Goal: Information Seeking & Learning: Learn about a topic

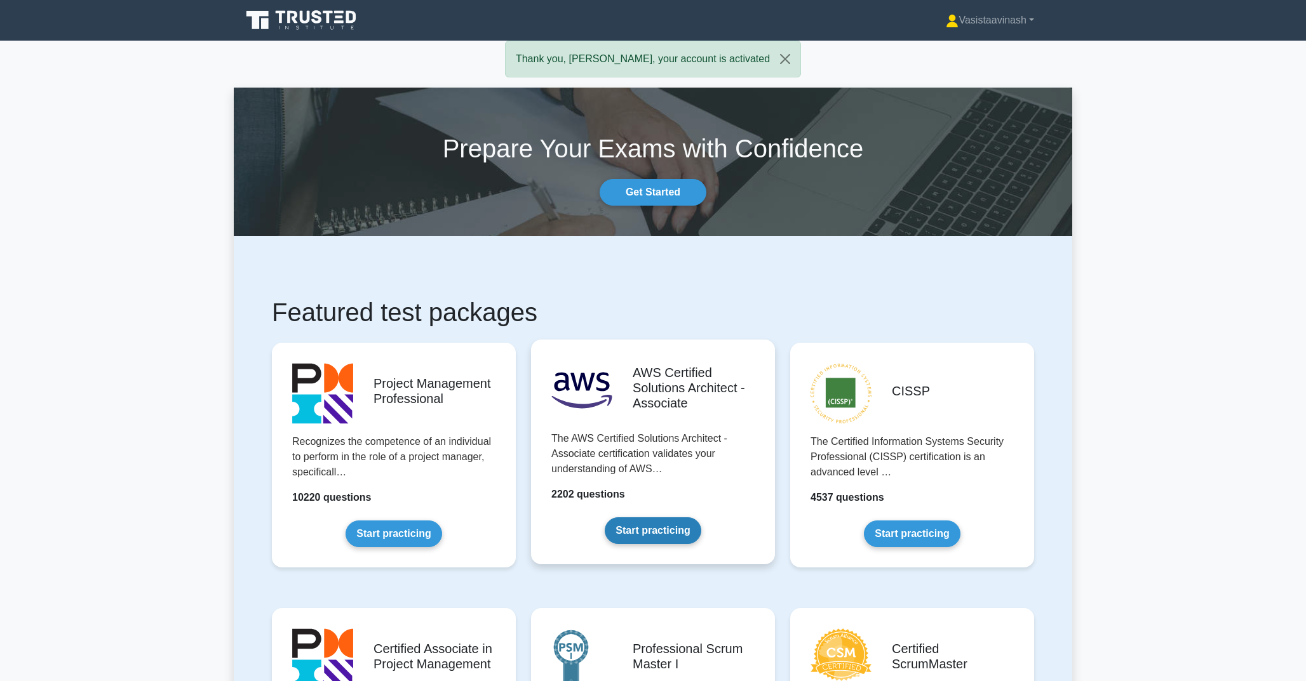
click at [677, 529] on link "Start practicing" at bounding box center [653, 531] width 96 height 27
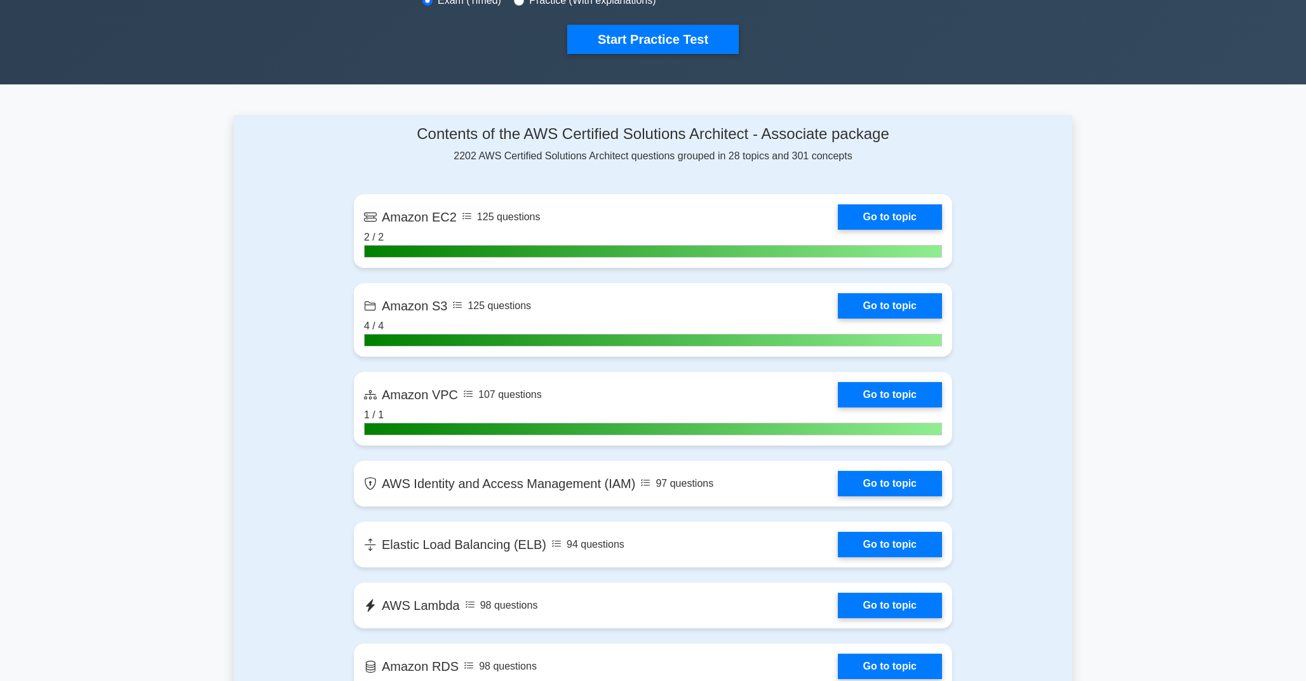
scroll to position [431, 0]
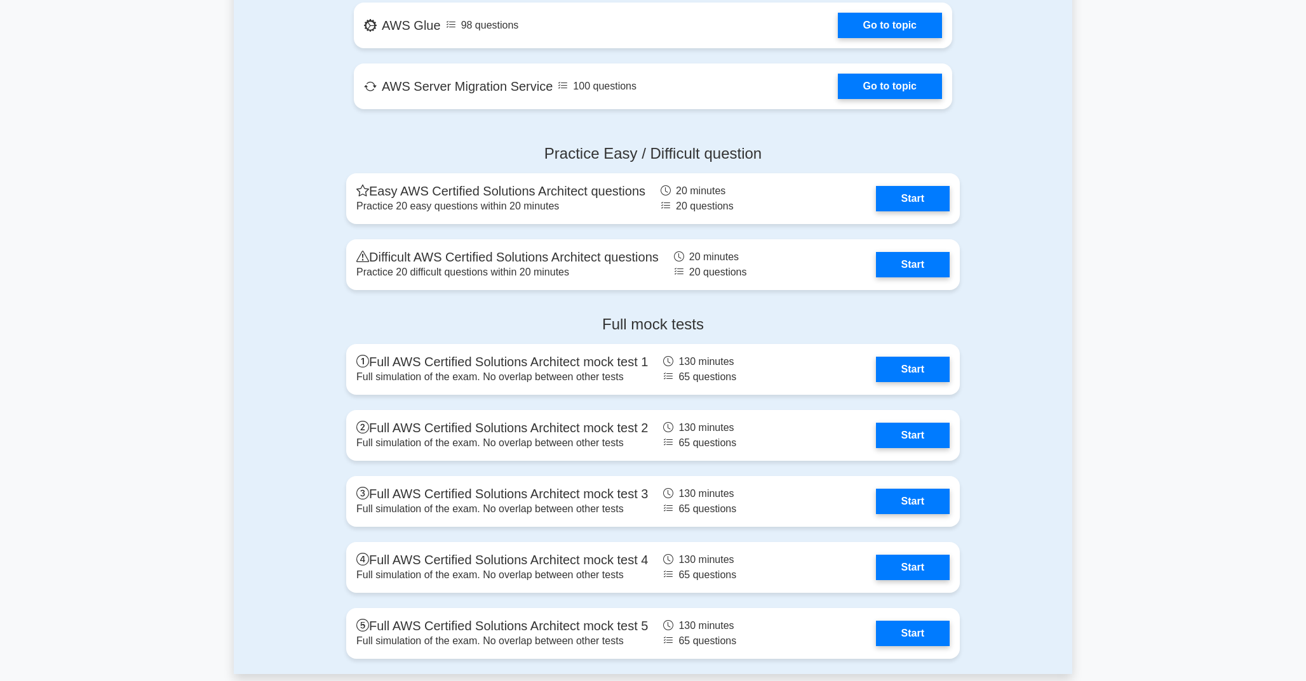
scroll to position [2327, 0]
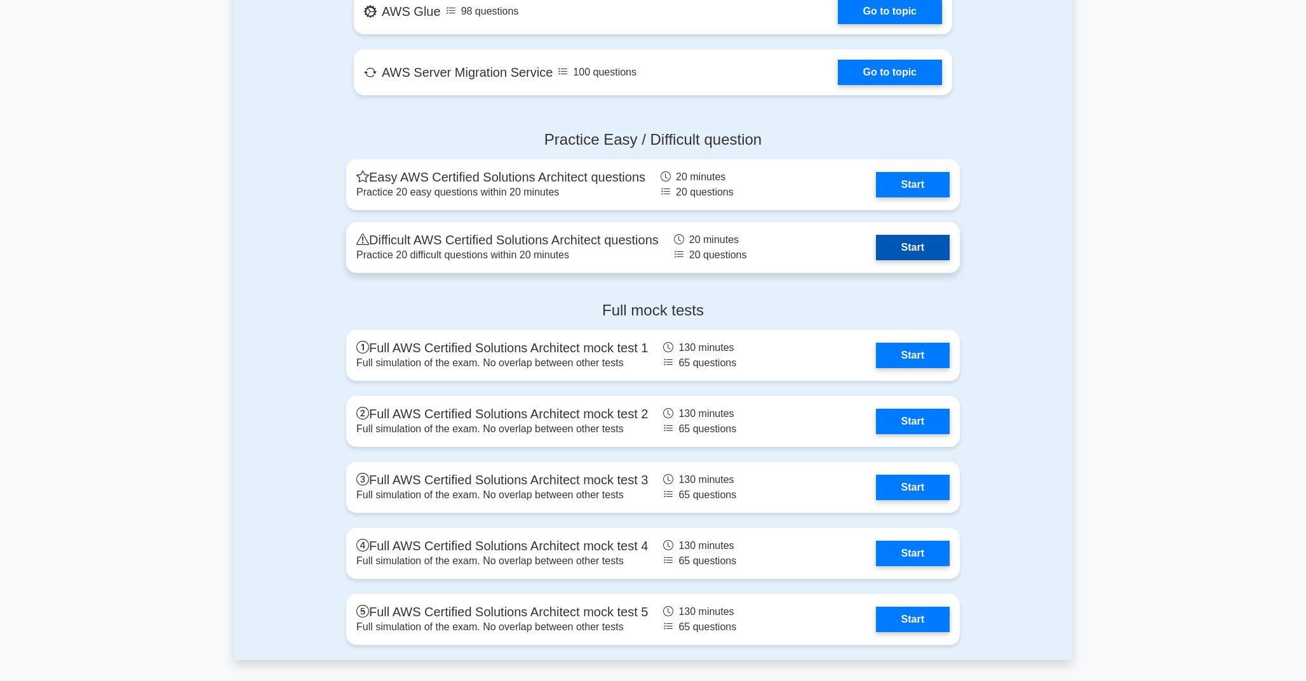
click at [876, 260] on link "Start" at bounding box center [913, 247] width 74 height 25
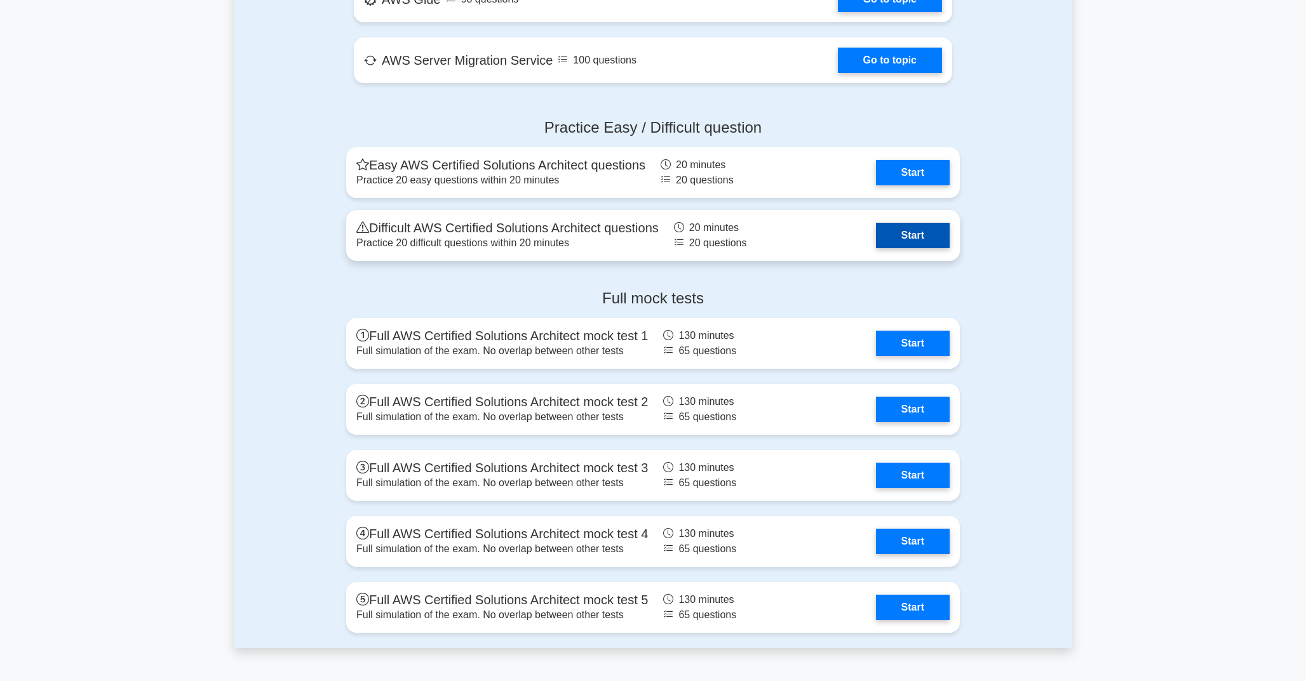
scroll to position [2345, 0]
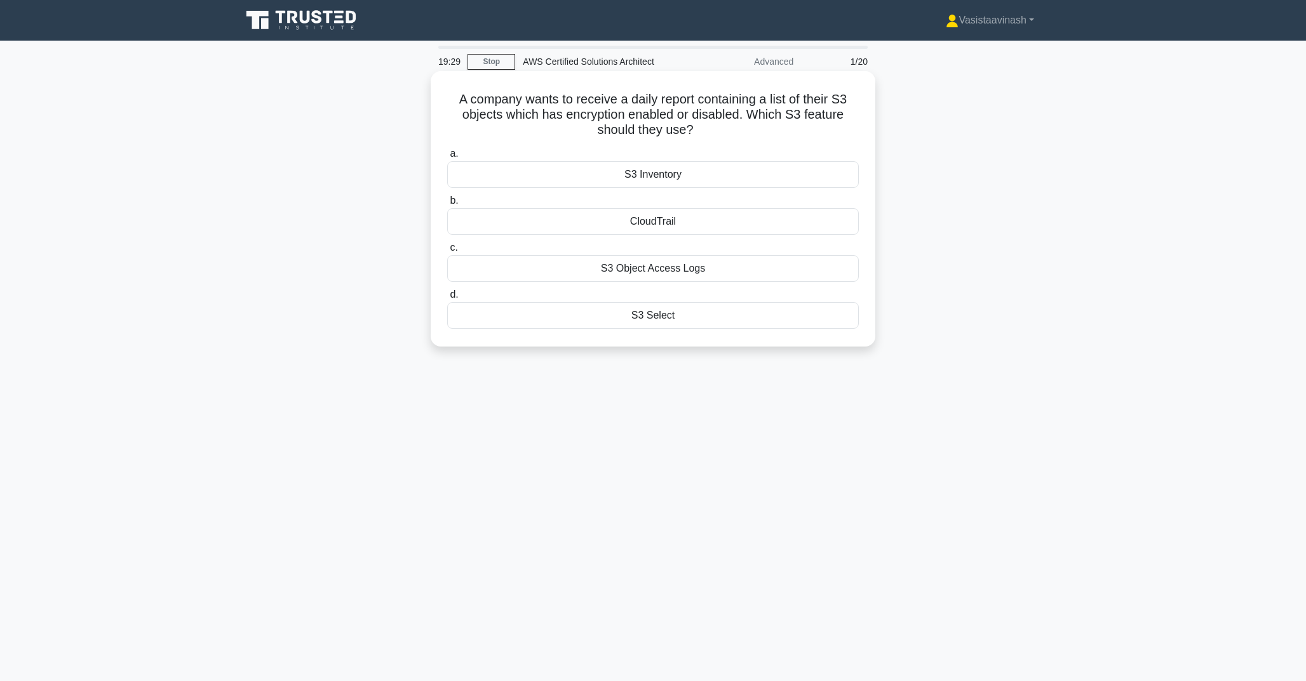
click at [753, 174] on div "S3 Inventory" at bounding box center [653, 174] width 412 height 27
click at [447, 158] on input "a. S3 Inventory" at bounding box center [447, 154] width 0 height 8
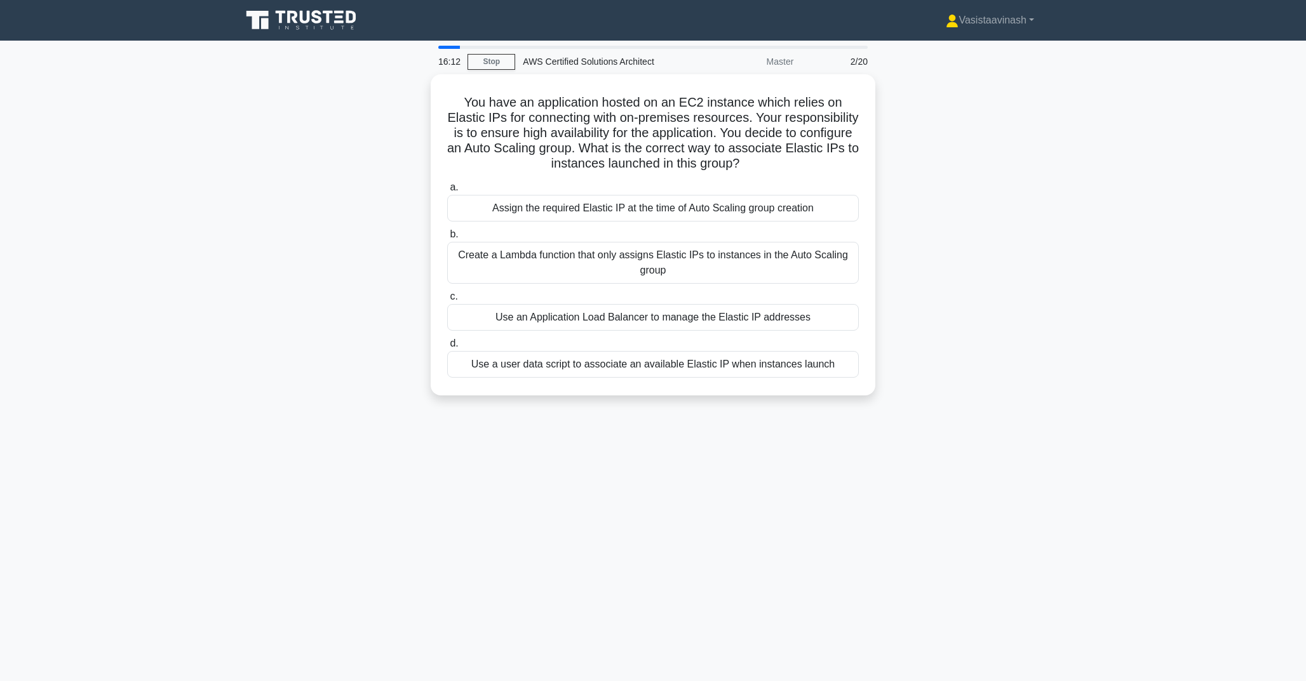
click at [972, 193] on div "You have an application hosted on an EC2 instance which relies on Elastic IPs f…" at bounding box center [653, 242] width 838 height 337
click at [770, 312] on div "Use an Application Load Balancer to manage the Elastic IP addresses" at bounding box center [653, 314] width 412 height 27
click at [447, 298] on input "c. Use an Application Load Balancer to manage the Elastic IP addresses" at bounding box center [447, 294] width 0 height 8
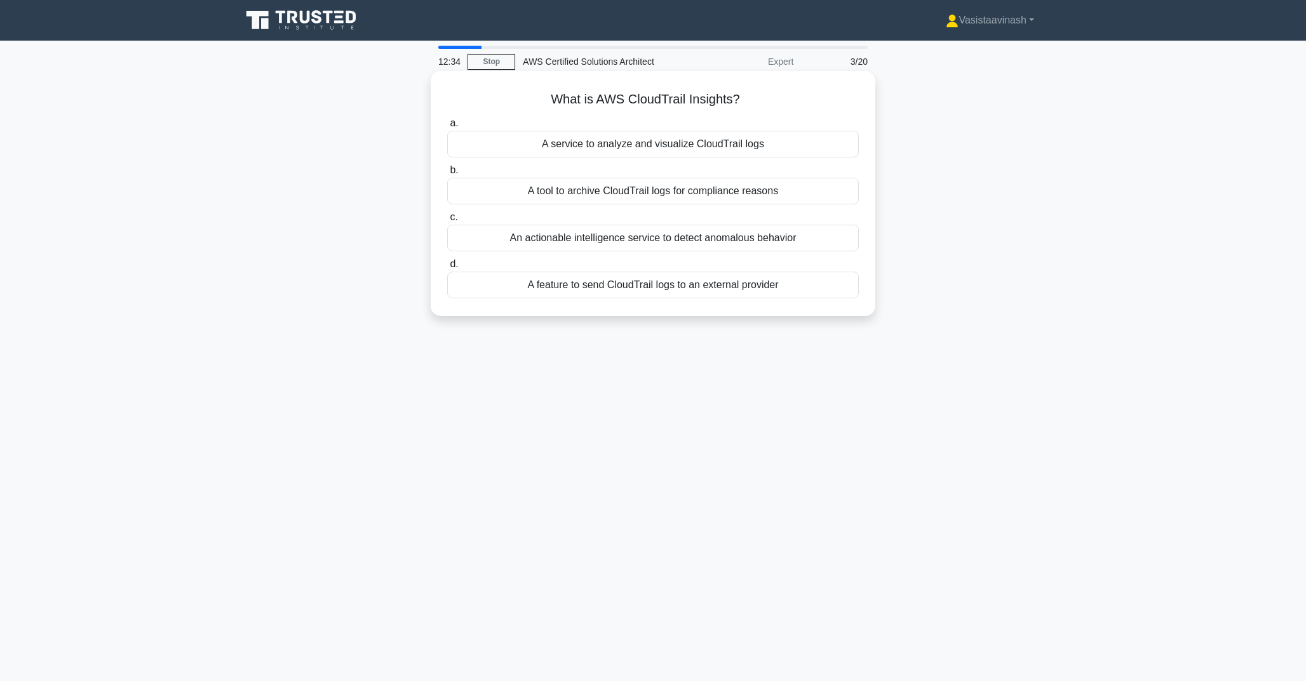
click at [751, 145] on div "A service to analyze and visualize CloudTrail logs" at bounding box center [653, 144] width 412 height 27
click at [447, 128] on input "a. A service to analyze and visualize CloudTrail logs" at bounding box center [447, 123] width 0 height 8
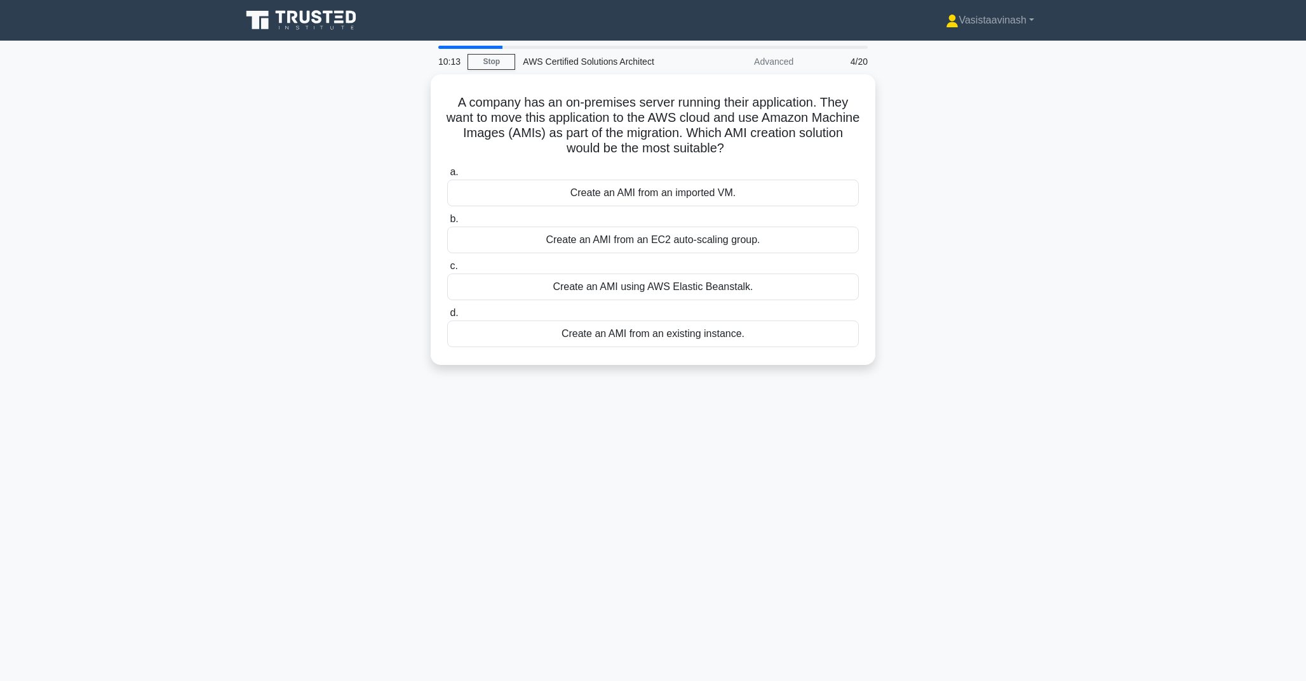
click at [938, 220] on div "A company has an on-premises server running their application. They want to mov…" at bounding box center [653, 227] width 838 height 306
click at [758, 194] on div "Create an AMI from an imported VM." at bounding box center [653, 190] width 412 height 27
click at [447, 173] on input "a. Create an AMI from an imported VM." at bounding box center [447, 169] width 0 height 8
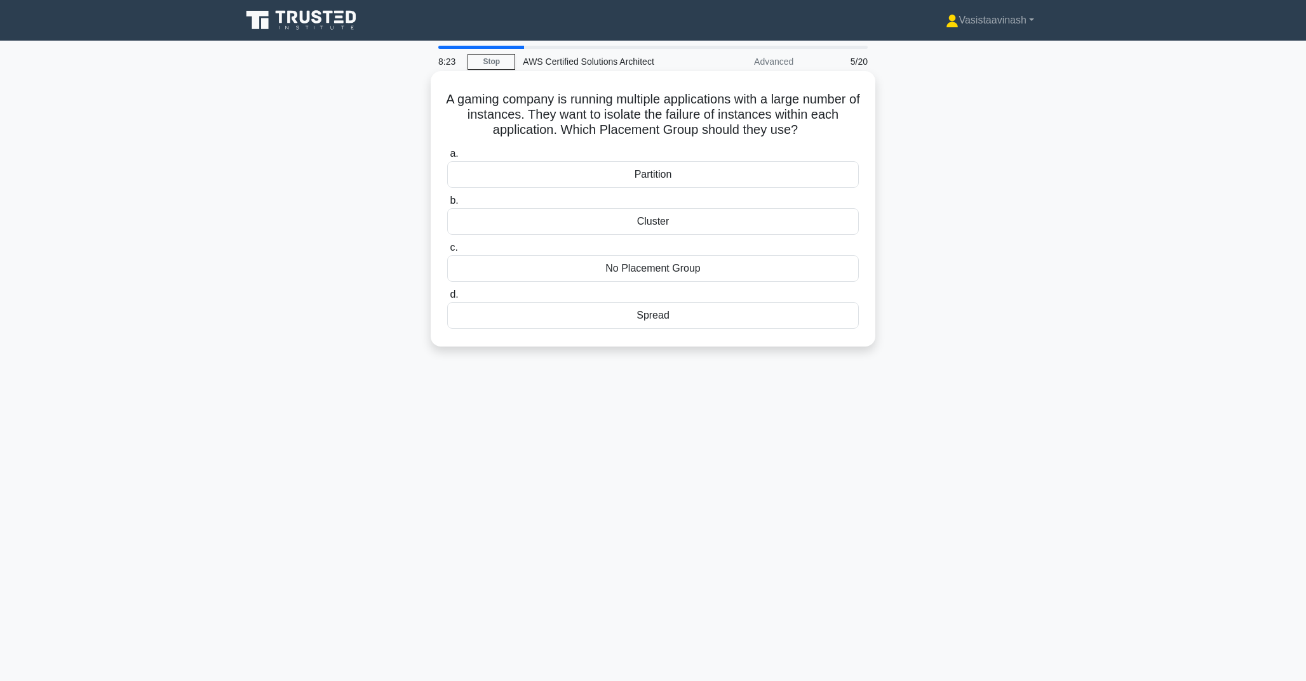
click at [851, 124] on h5 "A gaming company is running multiple applications with a large number of instan…" at bounding box center [653, 114] width 414 height 47
drag, startPoint x: 562, startPoint y: 131, endPoint x: 791, endPoint y: 131, distance: 228.6
click at [791, 131] on h5 "A gaming company is running multiple applications with a large number of instan…" at bounding box center [653, 114] width 414 height 47
click at [813, 131] on h5 "A gaming company is running multiple applications with a large number of instan…" at bounding box center [653, 114] width 414 height 47
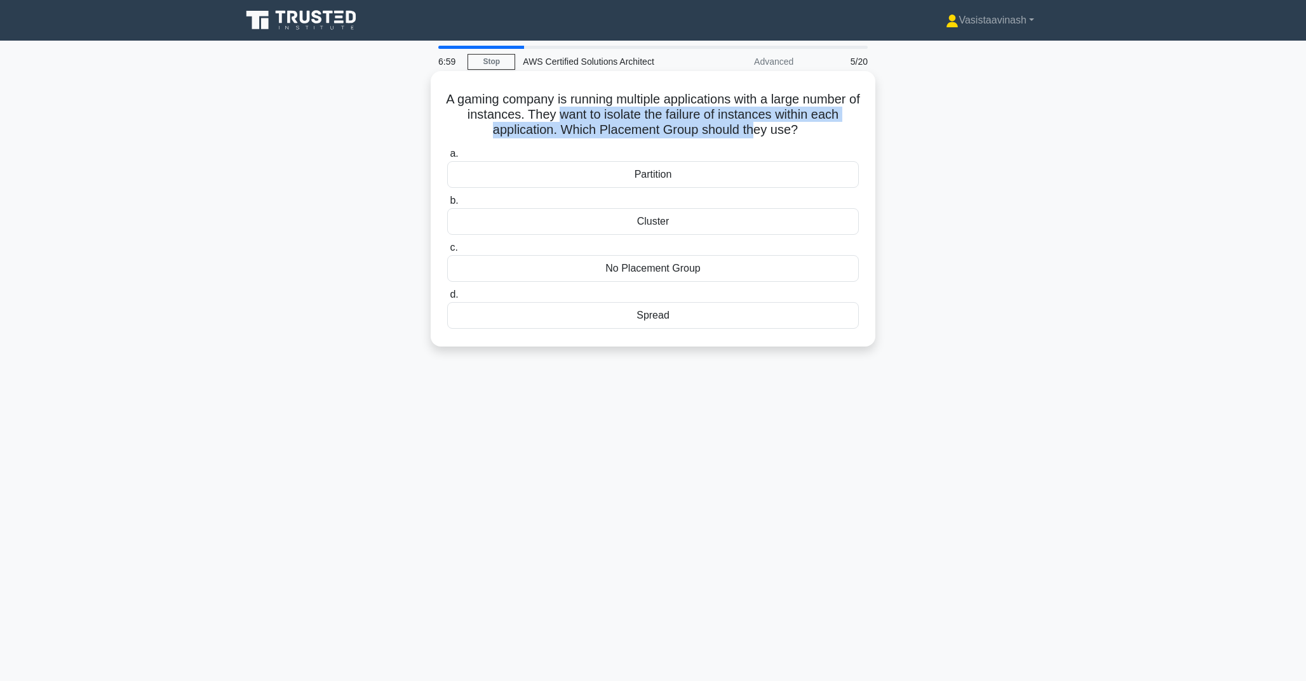
drag, startPoint x: 566, startPoint y: 119, endPoint x: 750, endPoint y: 130, distance: 183.9
click at [750, 130] on h5 "A gaming company is running multiple applications with a large number of instan…" at bounding box center [653, 114] width 414 height 47
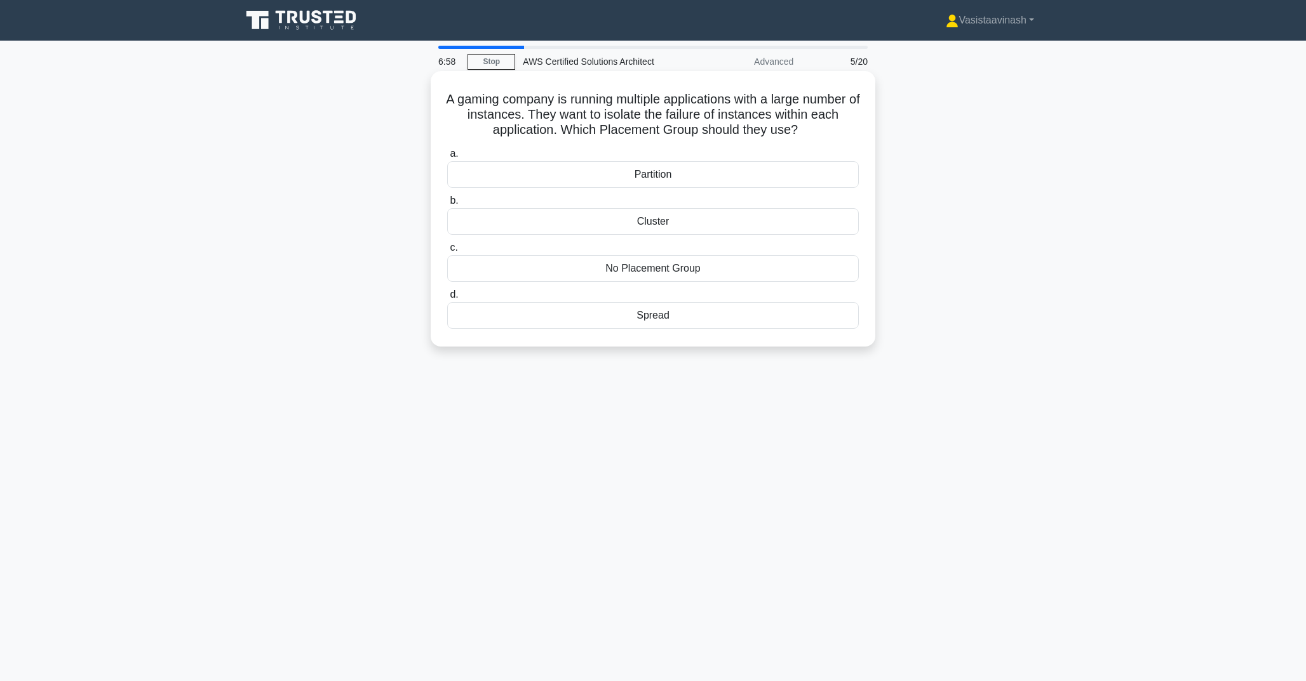
click at [780, 130] on h5 "A gaming company is running multiple applications with a large number of instan…" at bounding box center [653, 114] width 414 height 47
drag, startPoint x: 796, startPoint y: 131, endPoint x: 563, endPoint y: 133, distance: 232.4
click at [563, 133] on h5 "A gaming company is running multiple applications with a large number of instan…" at bounding box center [653, 114] width 414 height 47
click at [598, 352] on div "A gaming company is running multiple applications with a large number of instan…" at bounding box center [653, 219] width 838 height 291
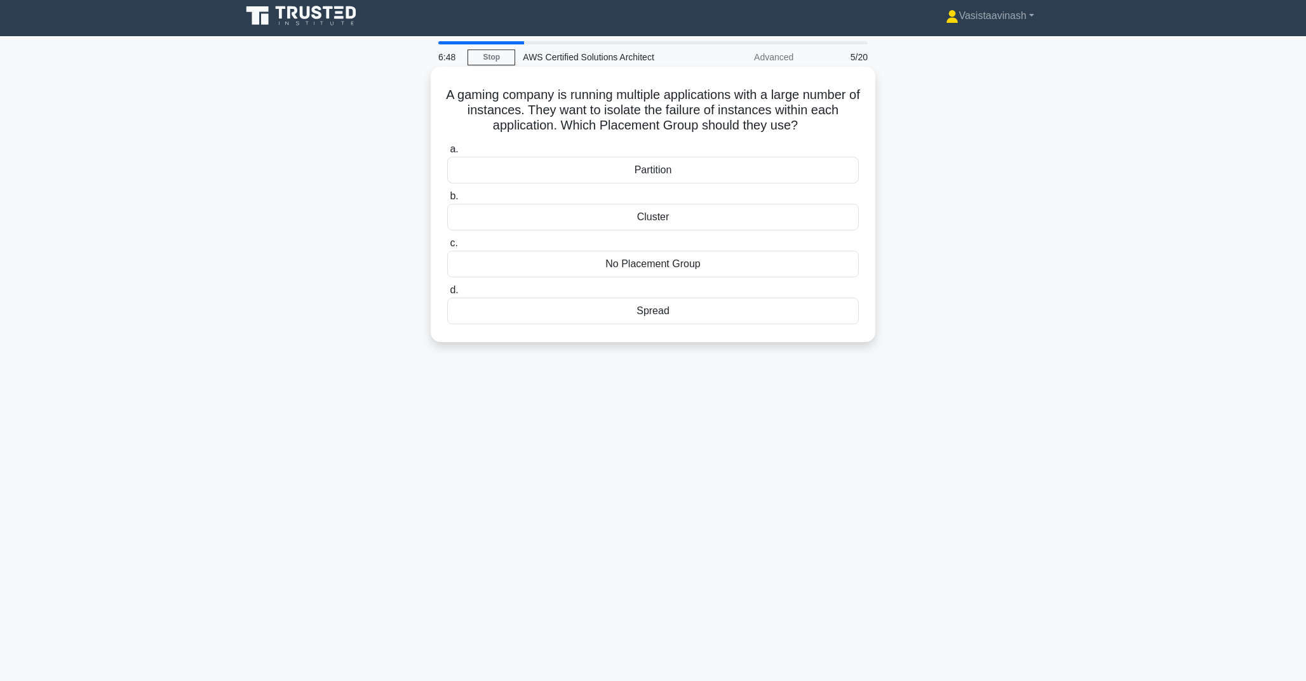
click at [648, 312] on div "Spread" at bounding box center [653, 311] width 412 height 27
click at [447, 295] on input "d. Spread" at bounding box center [447, 290] width 0 height 8
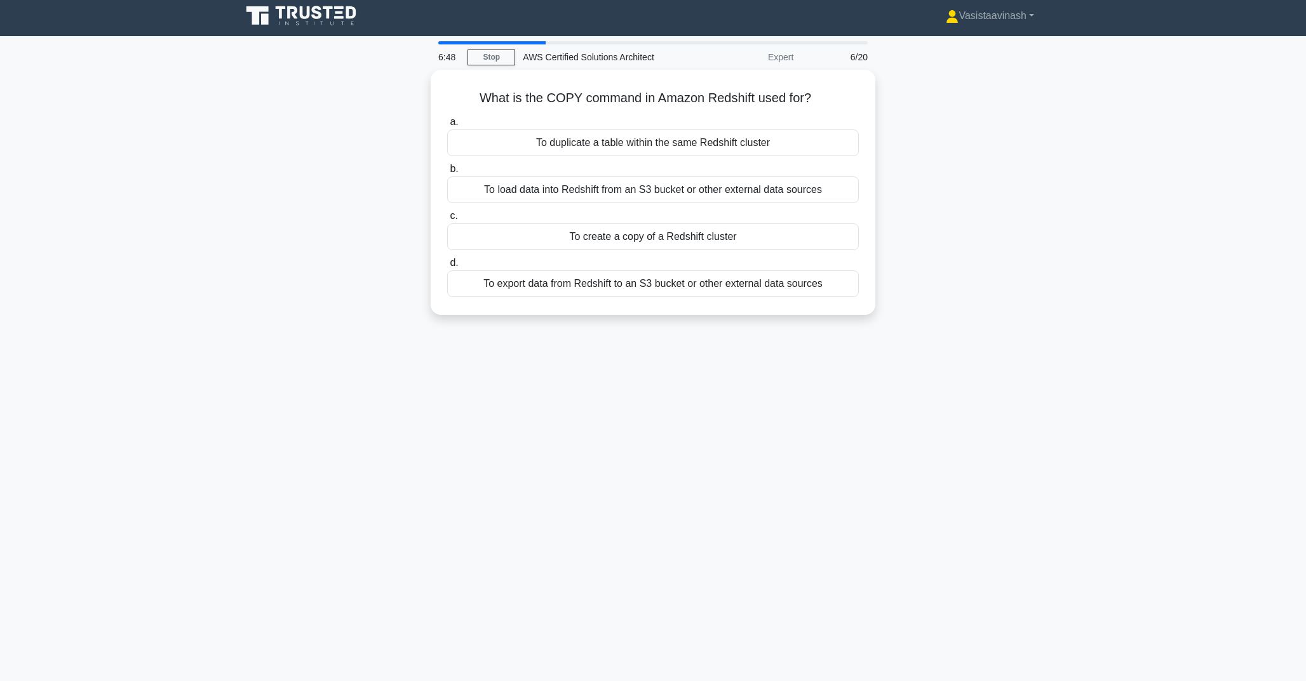
scroll to position [0, 0]
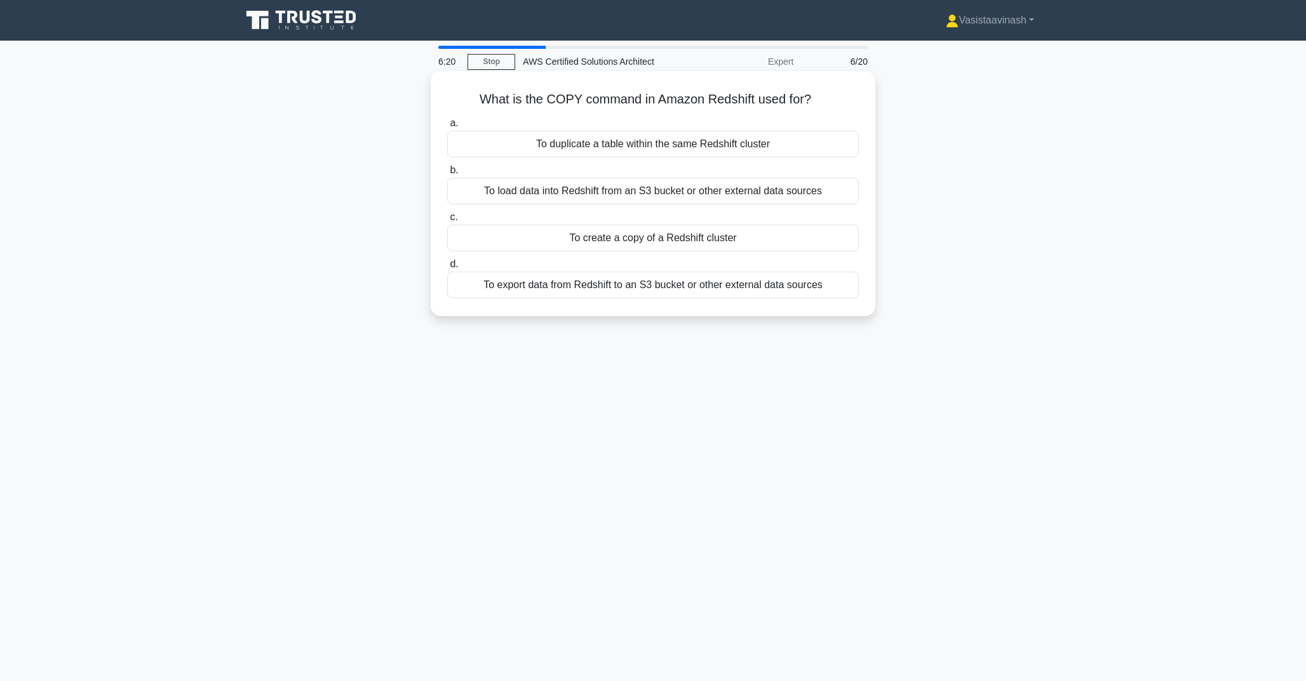
click at [687, 199] on div "To load data into Redshift from an S3 bucket or other external data sources" at bounding box center [653, 191] width 412 height 27
click at [447, 175] on input "b. To load data into Redshift from an S3 bucket or other external data sources" at bounding box center [447, 170] width 0 height 8
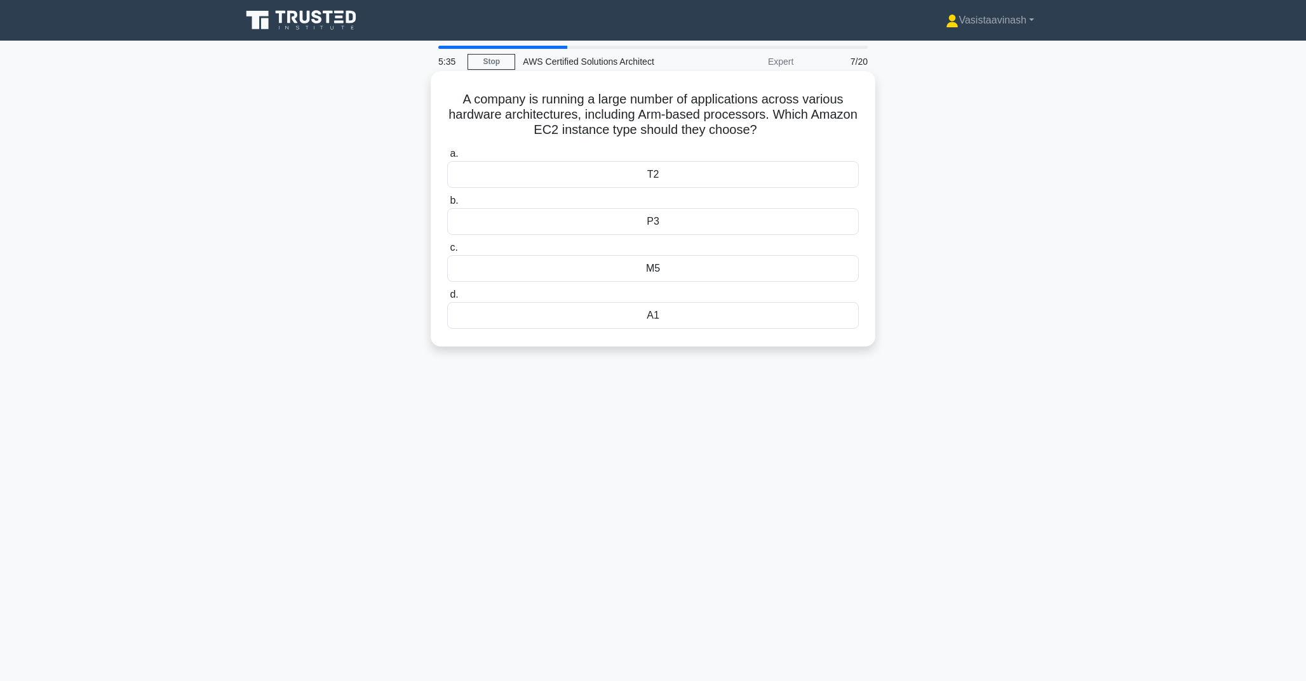
click at [784, 169] on div "T2" at bounding box center [653, 174] width 412 height 27
click at [447, 158] on input "a. T2" at bounding box center [447, 154] width 0 height 8
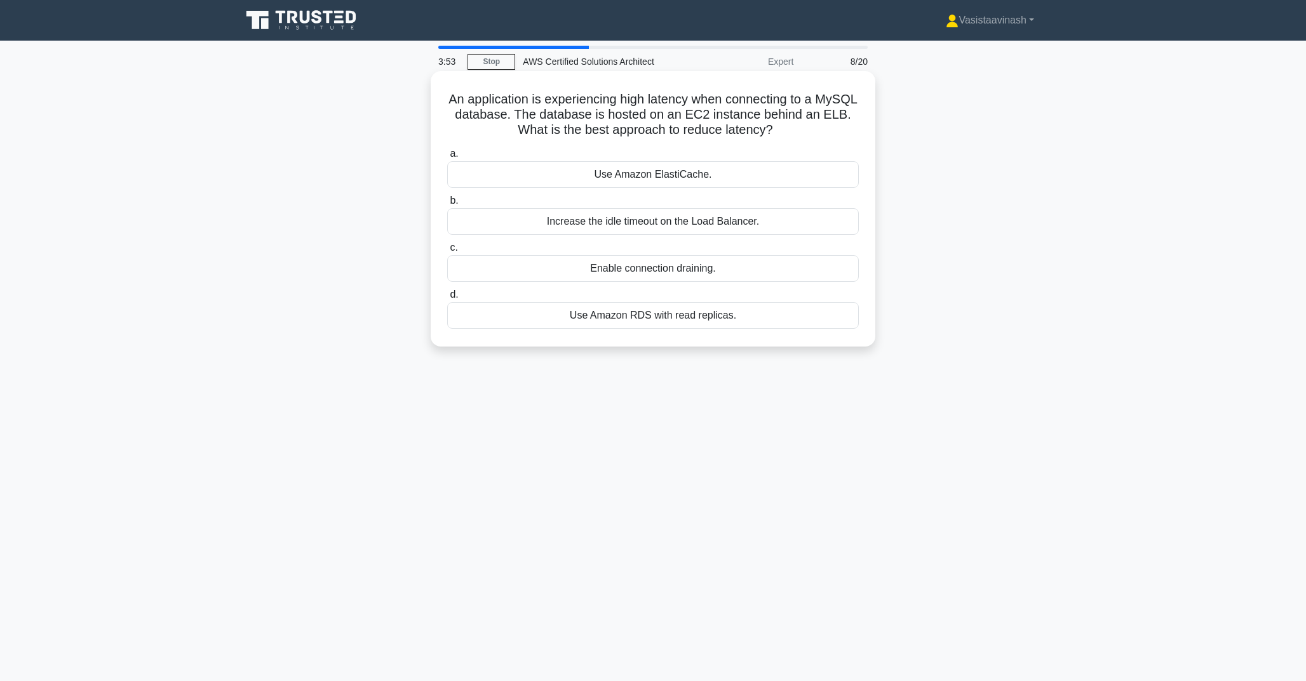
click at [692, 173] on div "Use Amazon ElastiCache." at bounding box center [653, 174] width 412 height 27
click at [447, 158] on input "a. Use Amazon ElastiCache." at bounding box center [447, 154] width 0 height 8
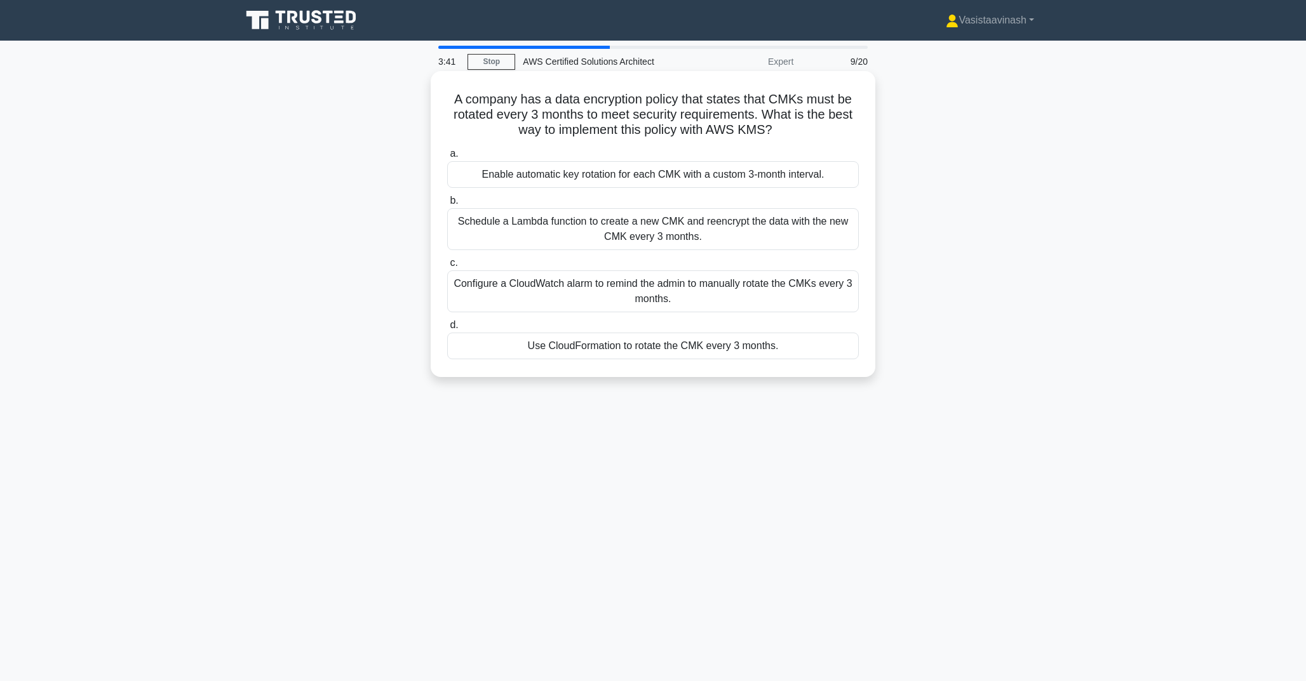
click at [719, 179] on div "Enable automatic key rotation for each CMK with a custom 3-month interval." at bounding box center [653, 174] width 412 height 27
click at [447, 158] on input "a. Enable automatic key rotation for each CMK with a custom 3-month interval." at bounding box center [447, 154] width 0 height 8
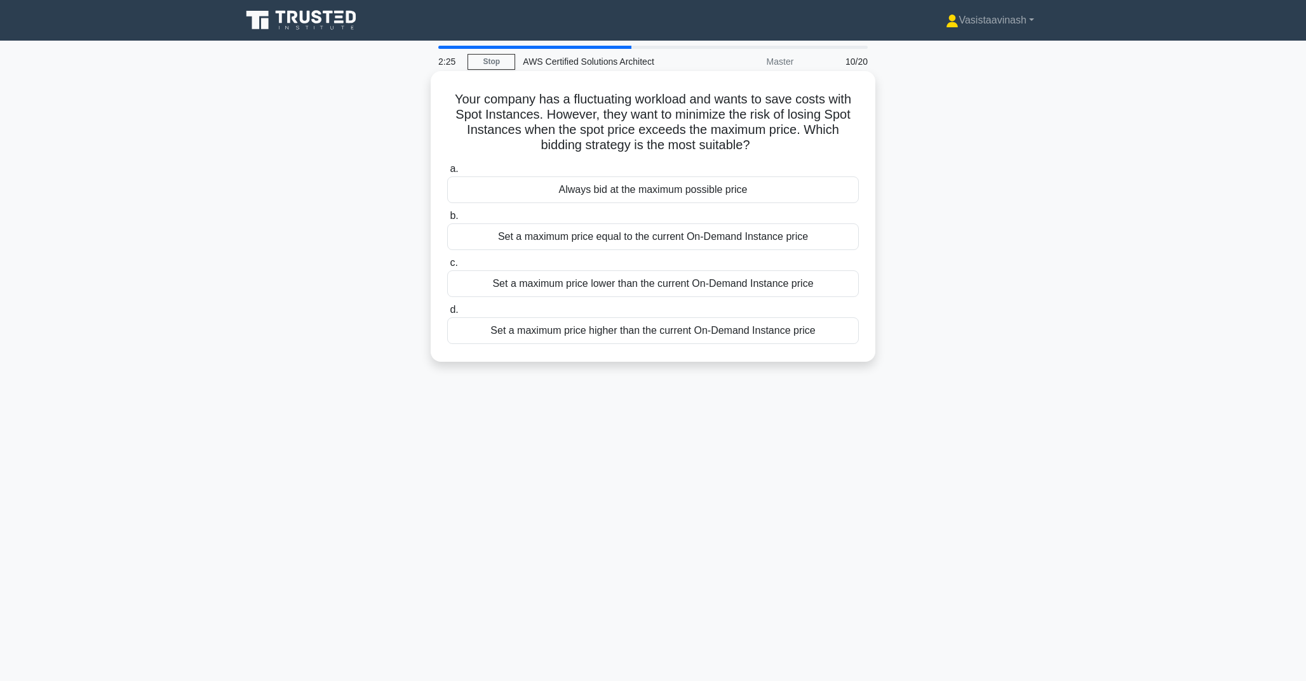
click at [723, 241] on div "Set a maximum price equal to the current On-Demand Instance price" at bounding box center [653, 237] width 412 height 27
click at [447, 220] on input "b. Set a maximum price equal to the current On-Demand Instance price" at bounding box center [447, 216] width 0 height 8
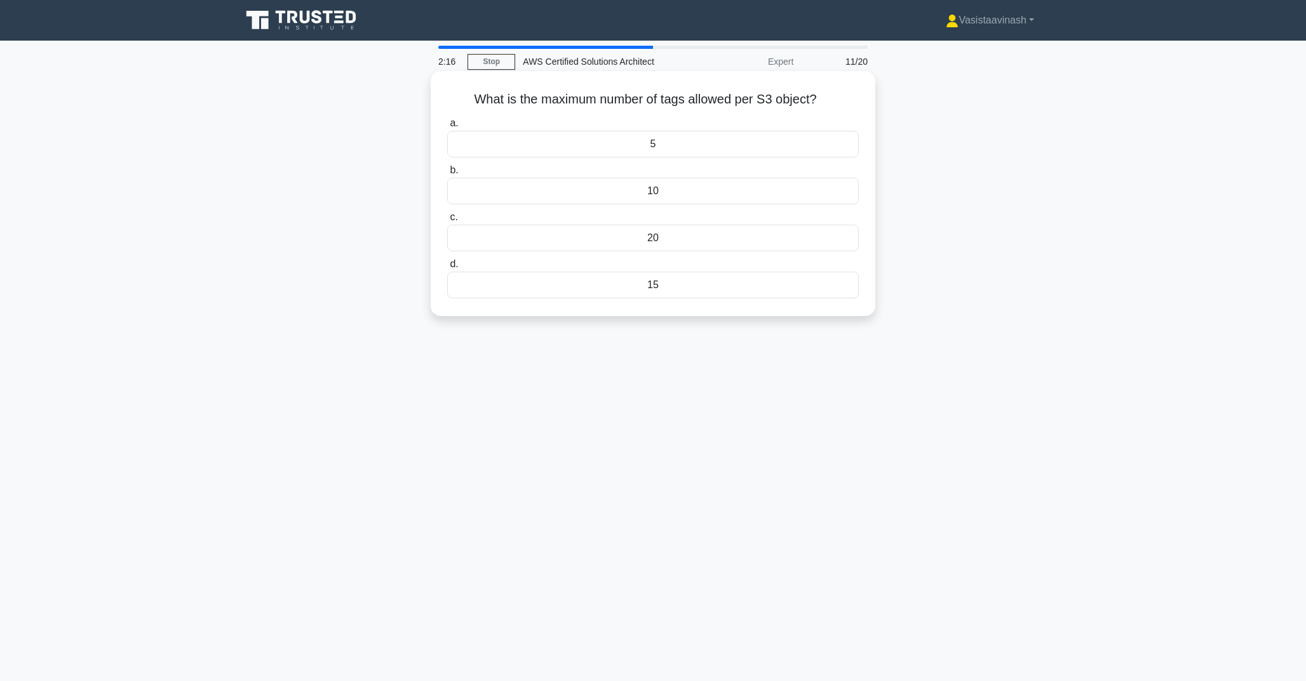
click at [673, 188] on div "10" at bounding box center [653, 191] width 412 height 27
click at [447, 175] on input "b. 10" at bounding box center [447, 170] width 0 height 8
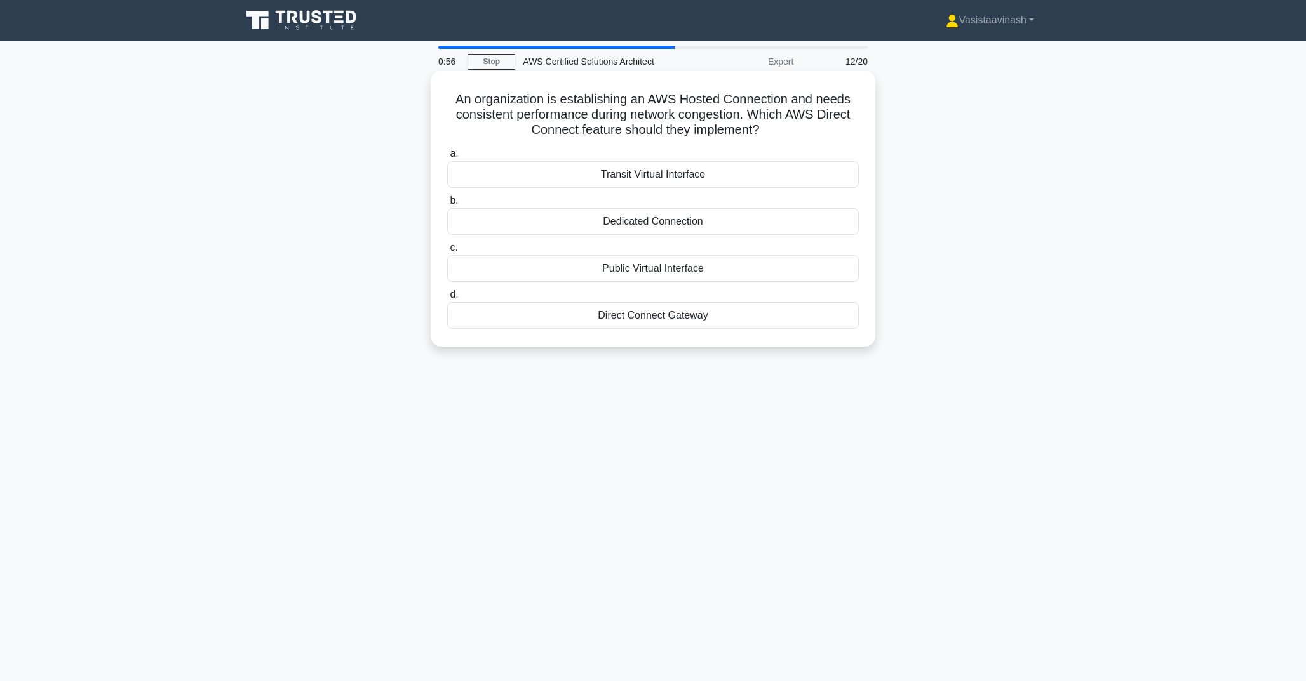
click at [790, 218] on div "Dedicated Connection" at bounding box center [653, 221] width 412 height 27
click at [447, 205] on input "b. Dedicated Connection" at bounding box center [447, 201] width 0 height 8
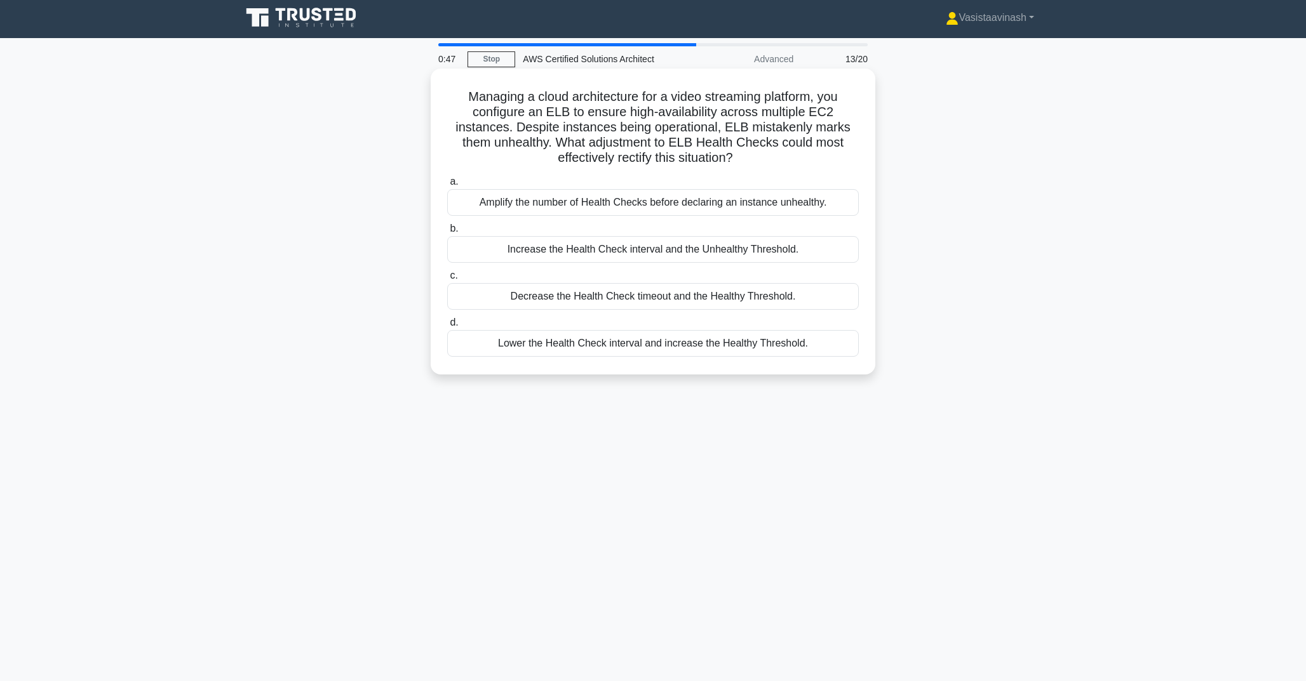
scroll to position [4, 0]
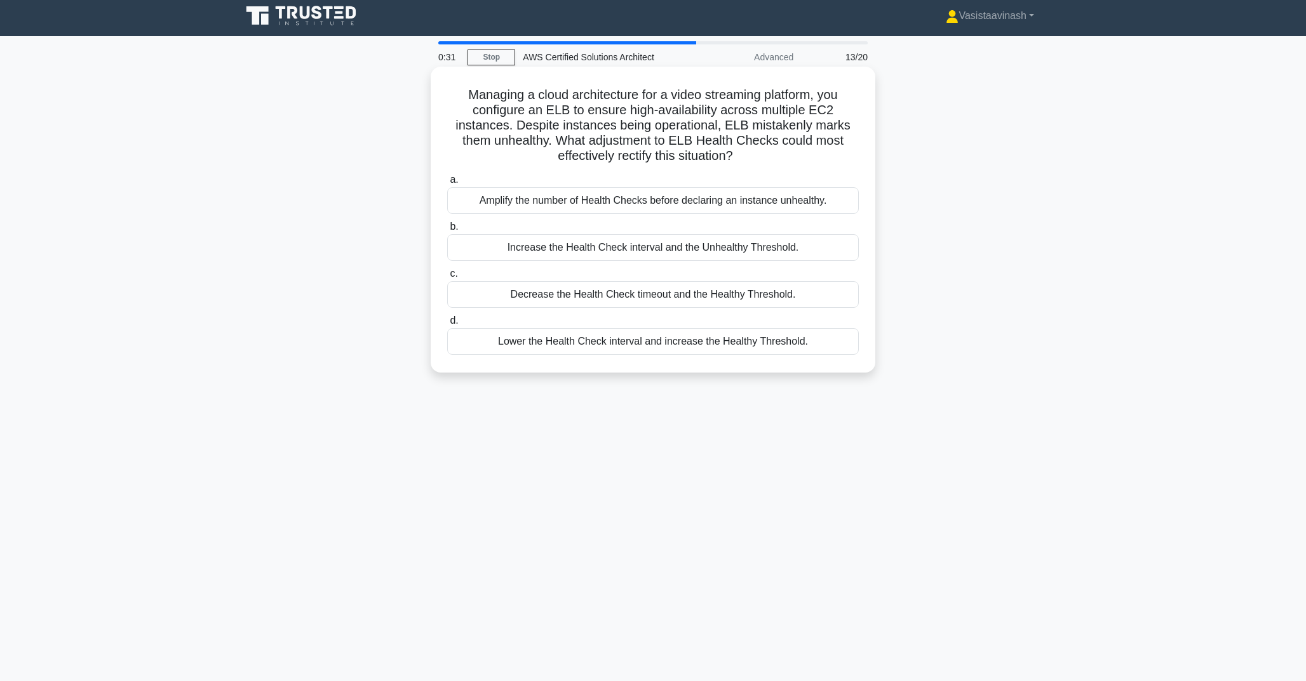
click at [667, 341] on div "Lower the Health Check interval and increase the Healthy Threshold." at bounding box center [653, 341] width 412 height 27
click at [447, 325] on input "d. Lower the Health Check interval and increase the Healthy Threshold." at bounding box center [447, 321] width 0 height 8
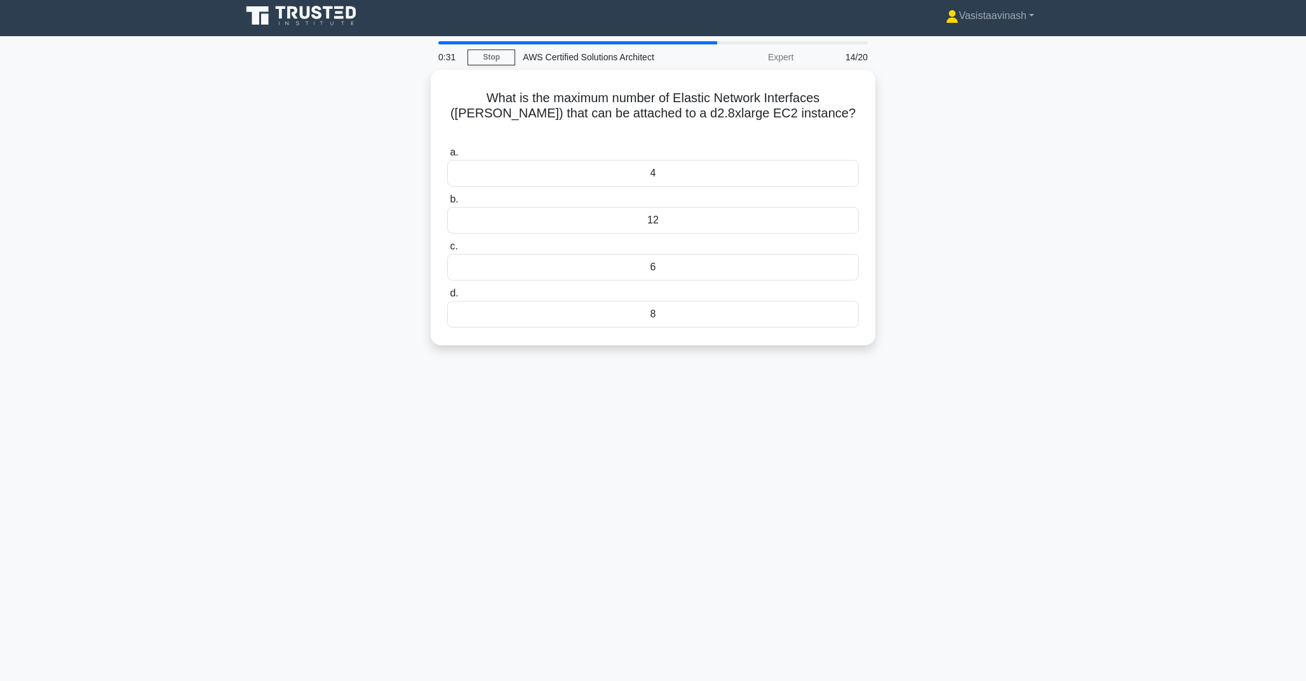
scroll to position [0, 0]
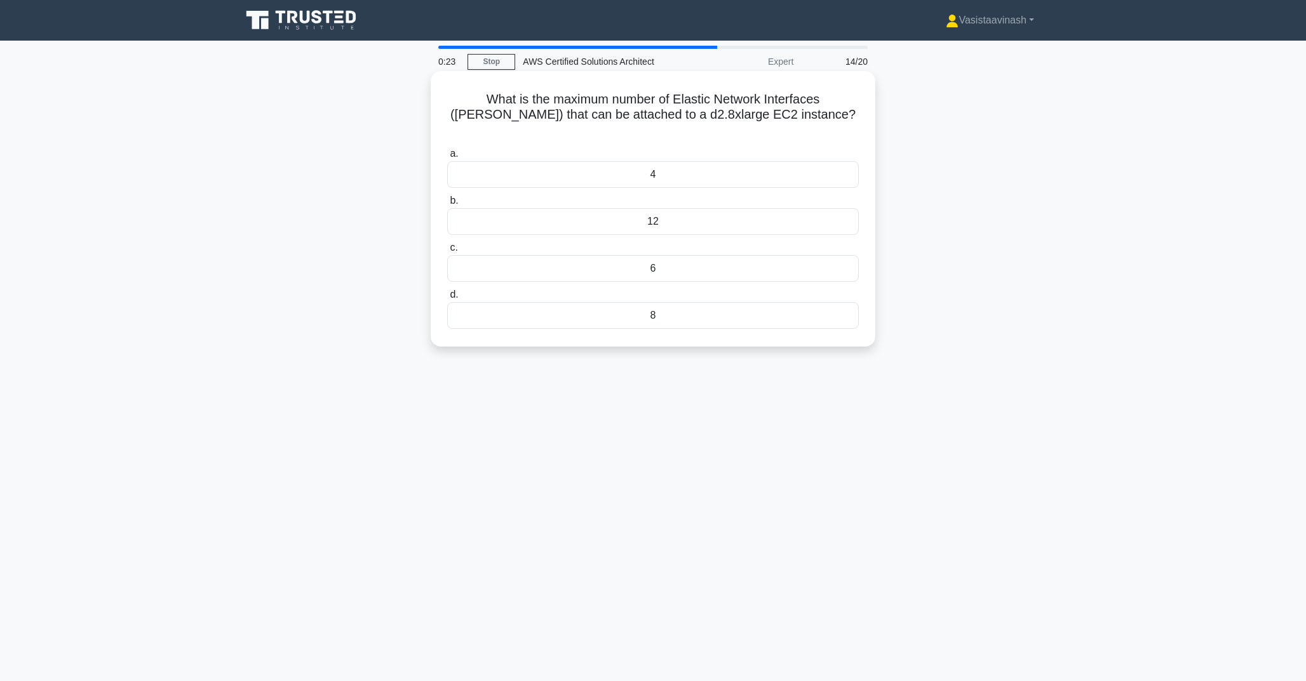
click at [697, 161] on div "4" at bounding box center [653, 174] width 412 height 27
click at [447, 158] on input "a. 4" at bounding box center [447, 154] width 0 height 8
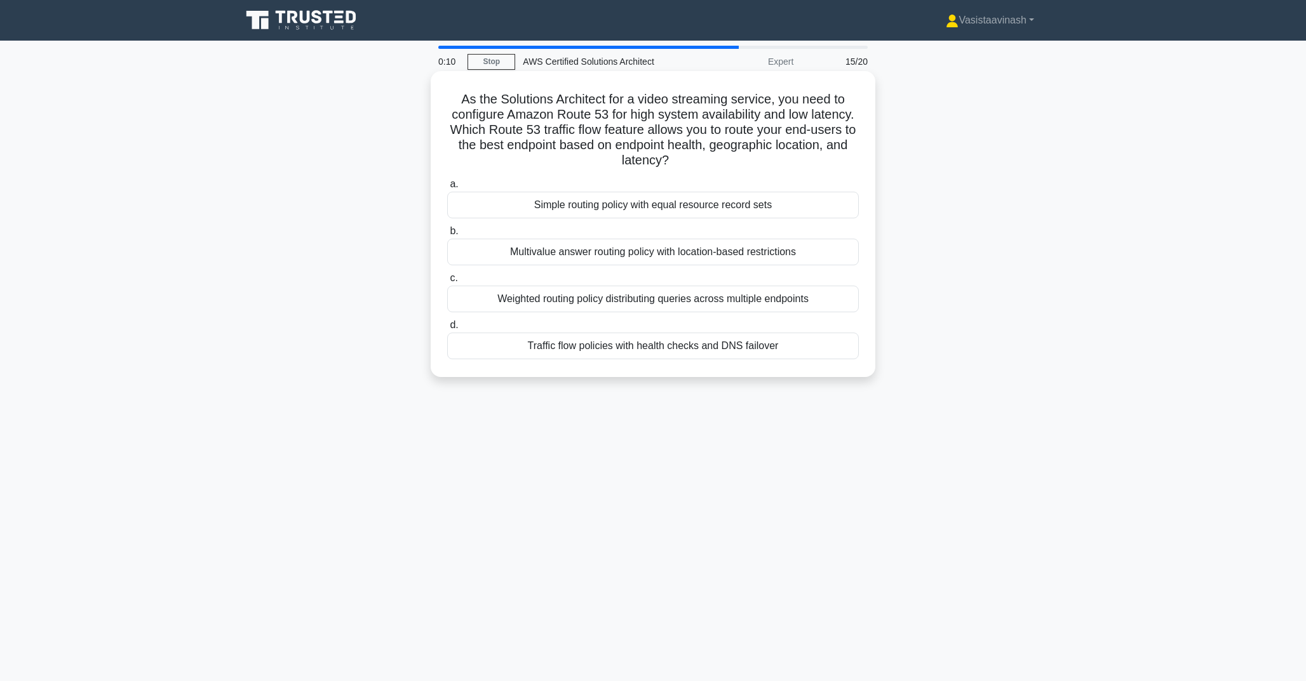
click at [716, 256] on div "Multivalue answer routing policy with location-based restrictions" at bounding box center [653, 252] width 412 height 27
click at [447, 236] on input "b. Multivalue answer routing policy with location-based restrictions" at bounding box center [447, 231] width 0 height 8
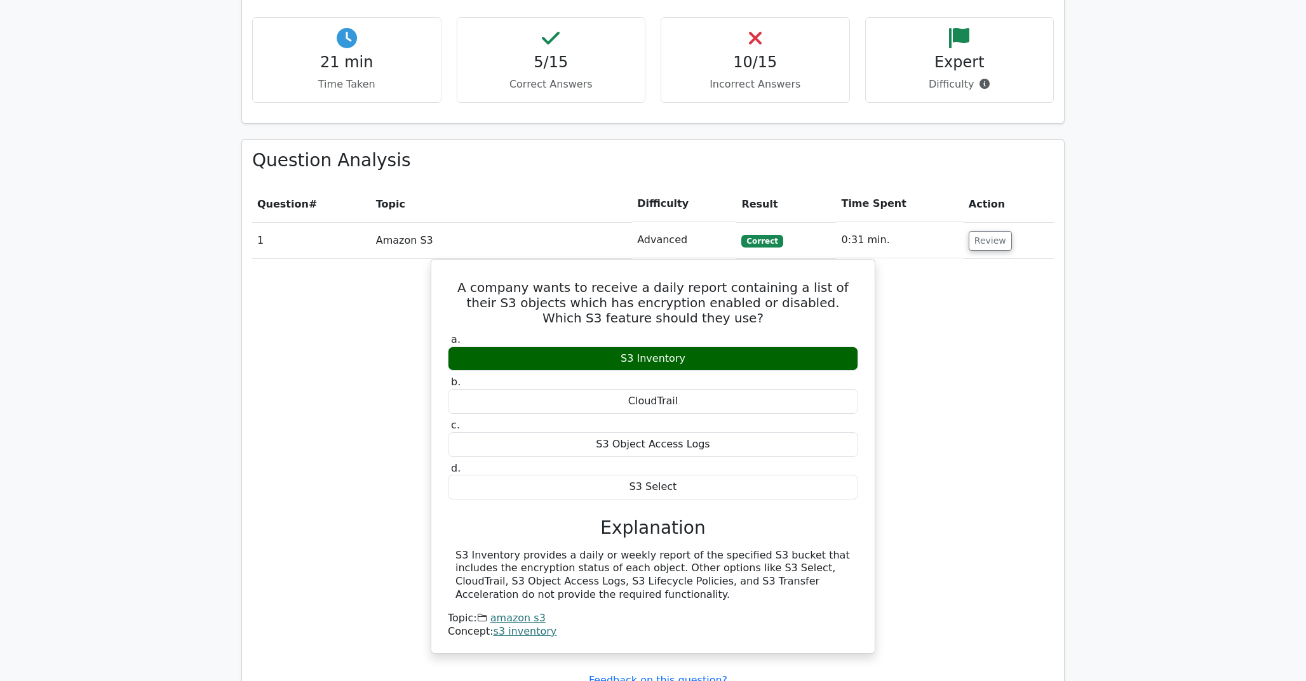
scroll to position [568, 0]
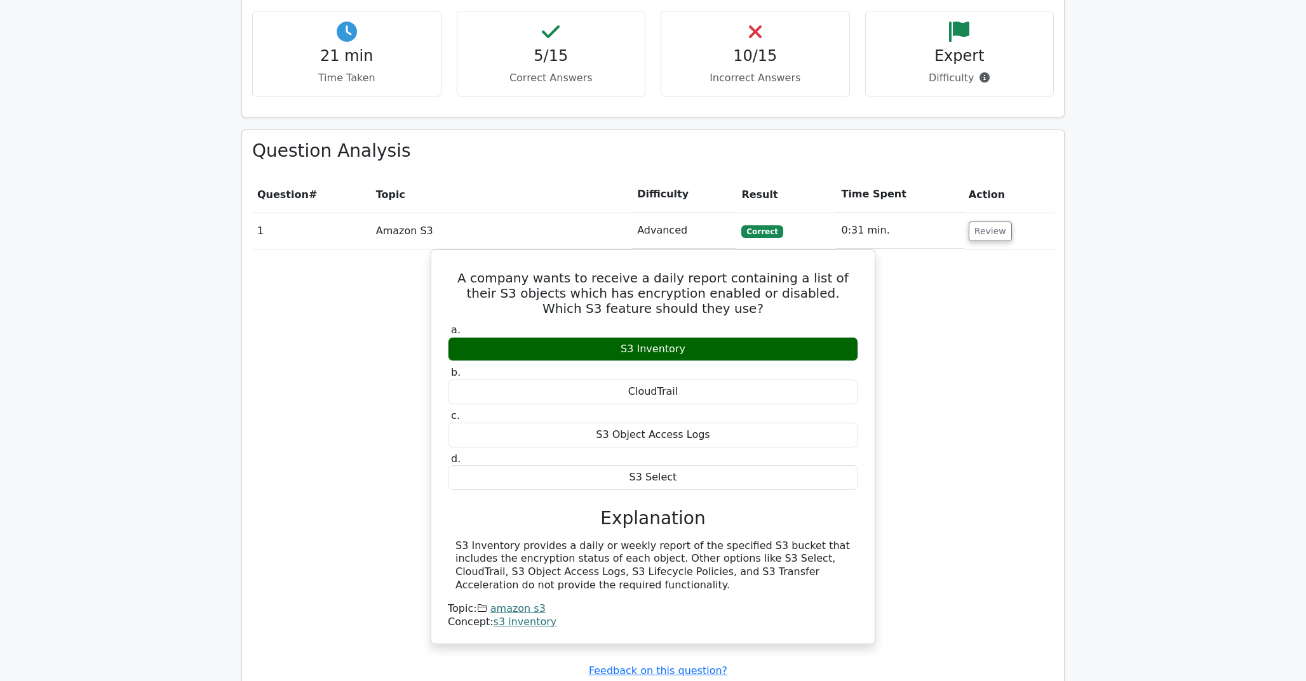
click at [339, 238] on td "1" at bounding box center [311, 231] width 119 height 36
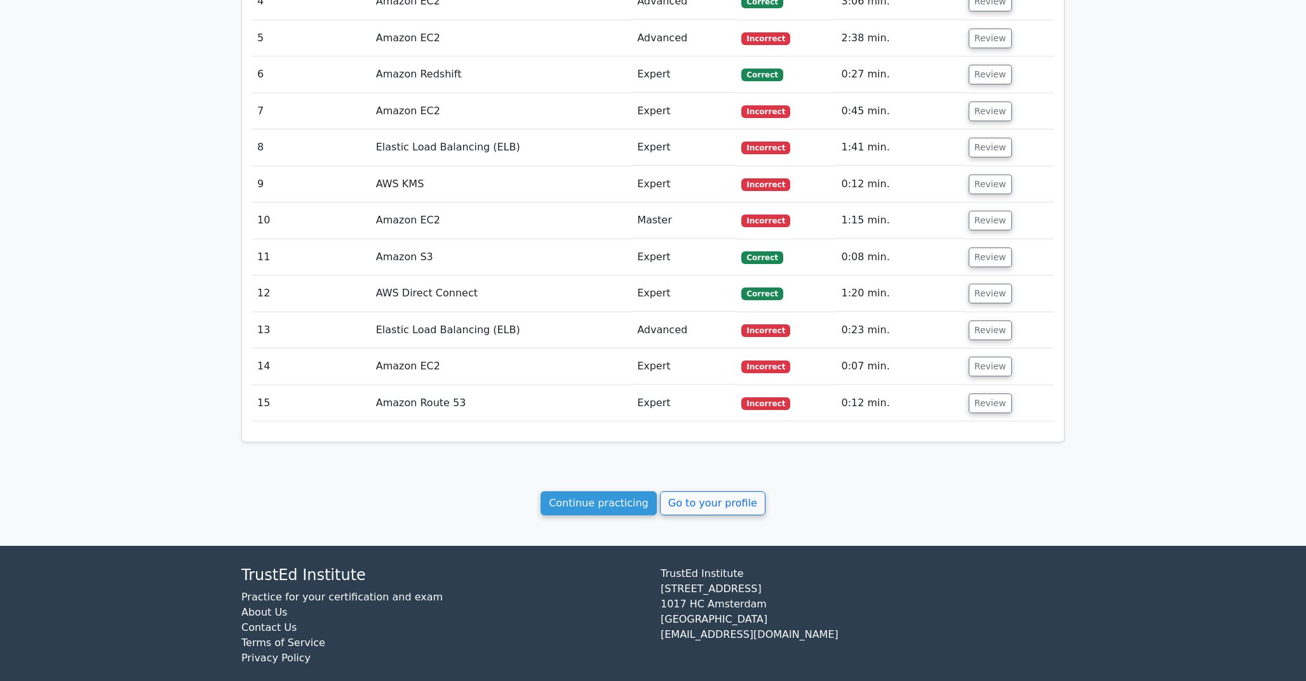
scroll to position [1342, 0]
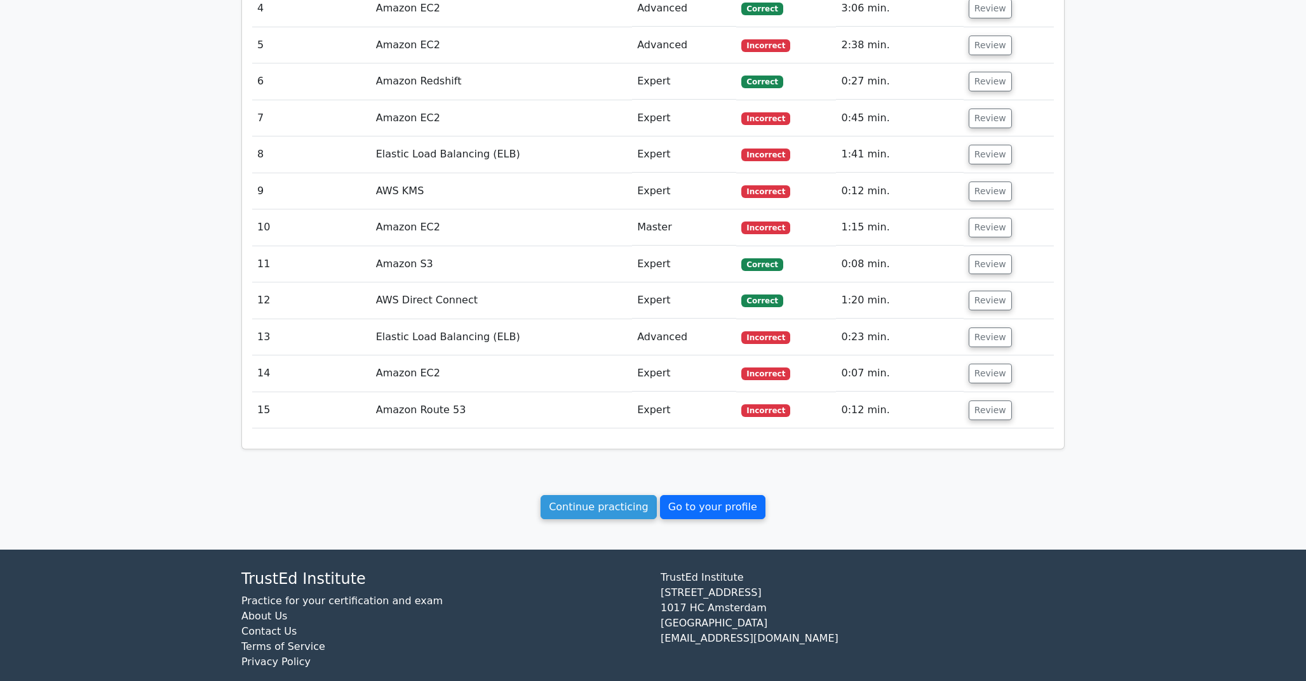
click at [681, 511] on link "Go to your profile" at bounding box center [712, 507] width 105 height 24
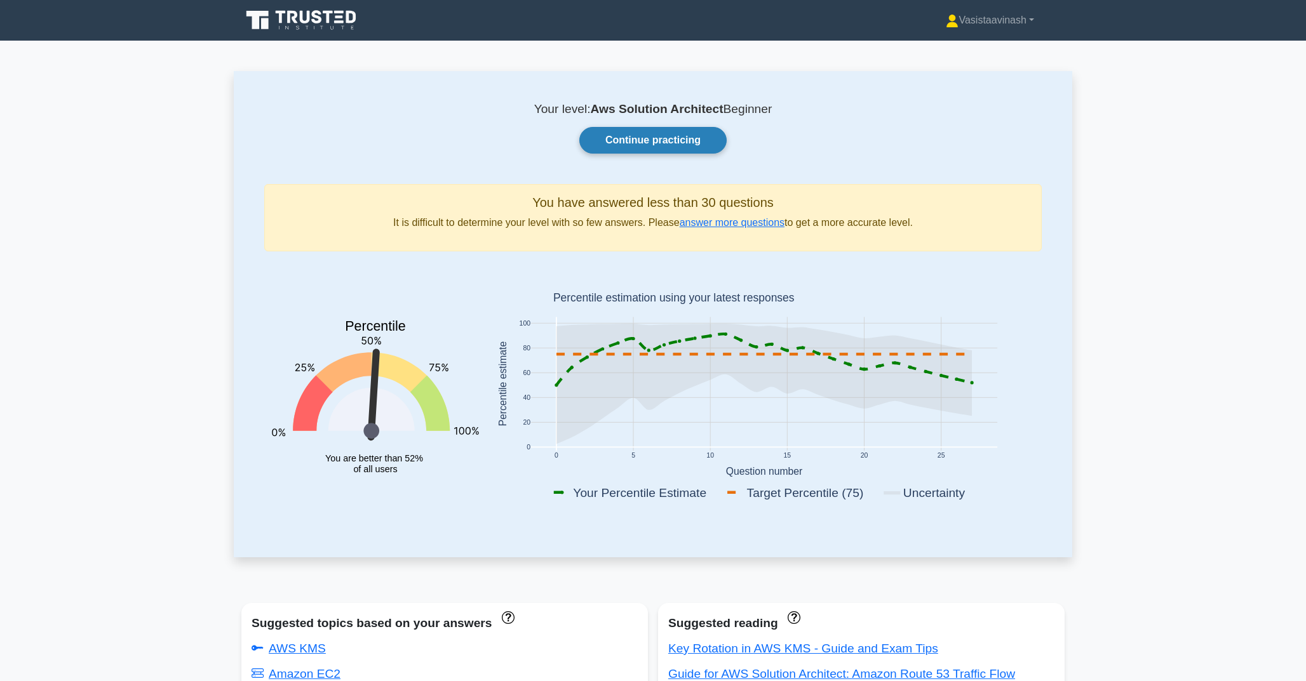
click at [643, 150] on link "Continue practicing" at bounding box center [652, 140] width 147 height 27
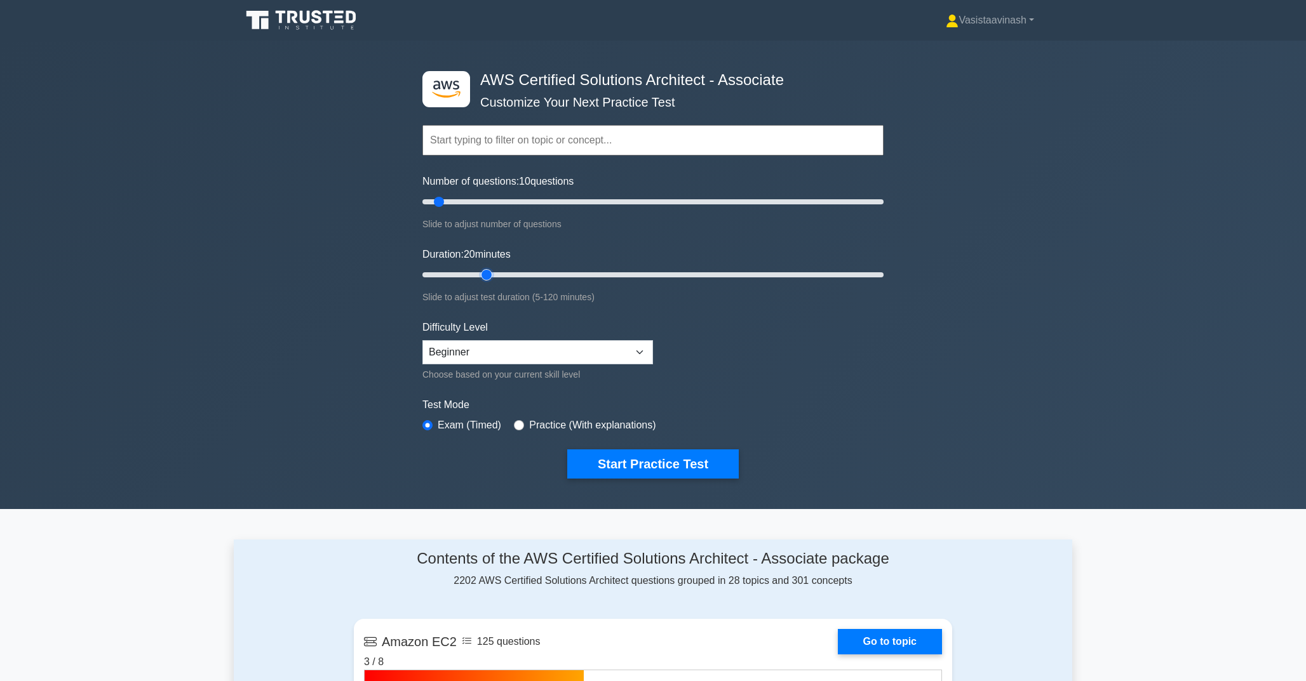
drag, startPoint x: 449, startPoint y: 272, endPoint x: 478, endPoint y: 273, distance: 29.2
type input "20"
click at [479, 275] on input "Duration: 20 minutes" at bounding box center [652, 274] width 461 height 15
drag, startPoint x: 442, startPoint y: 201, endPoint x: 464, endPoint y: 206, distance: 22.2
type input "20"
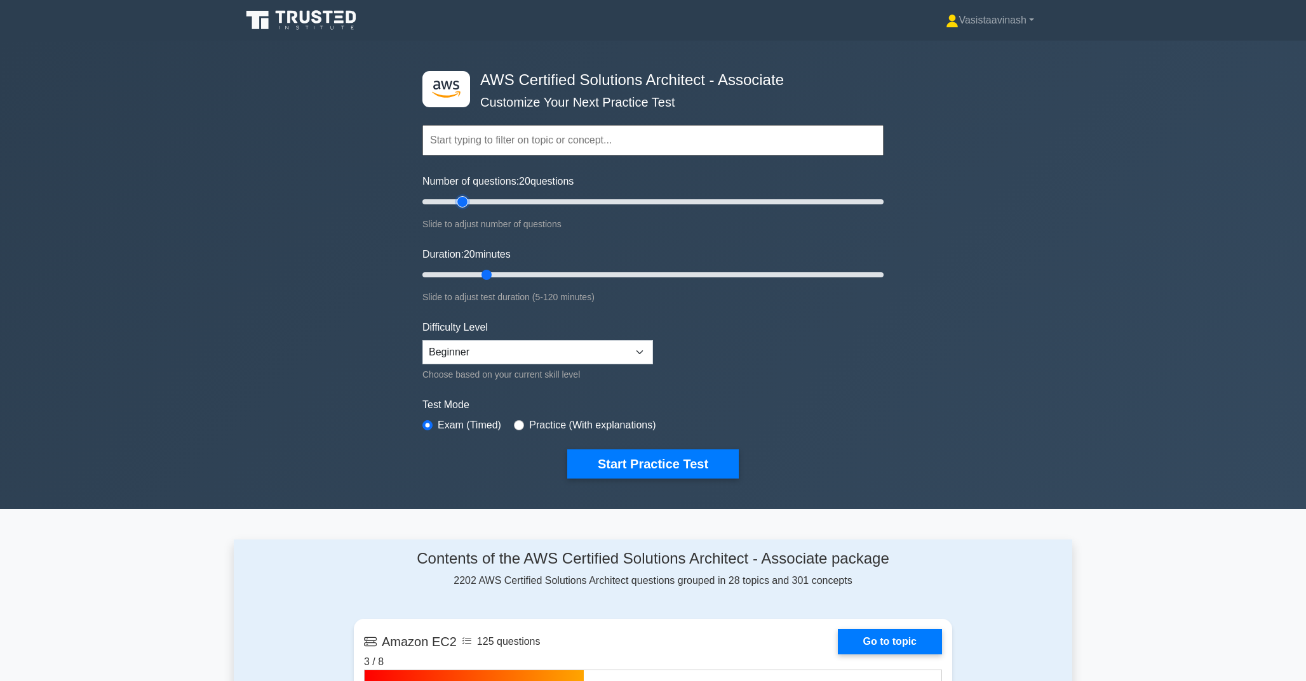
click at [464, 206] on input "Number of questions: 20 questions" at bounding box center [652, 201] width 461 height 15
drag, startPoint x: 485, startPoint y: 276, endPoint x: 500, endPoint y: 290, distance: 20.7
type input "25"
click at [500, 283] on input "Duration: 25 minutes" at bounding box center [652, 274] width 461 height 15
click at [495, 347] on select "Beginner Intermediate Expert" at bounding box center [537, 352] width 231 height 24
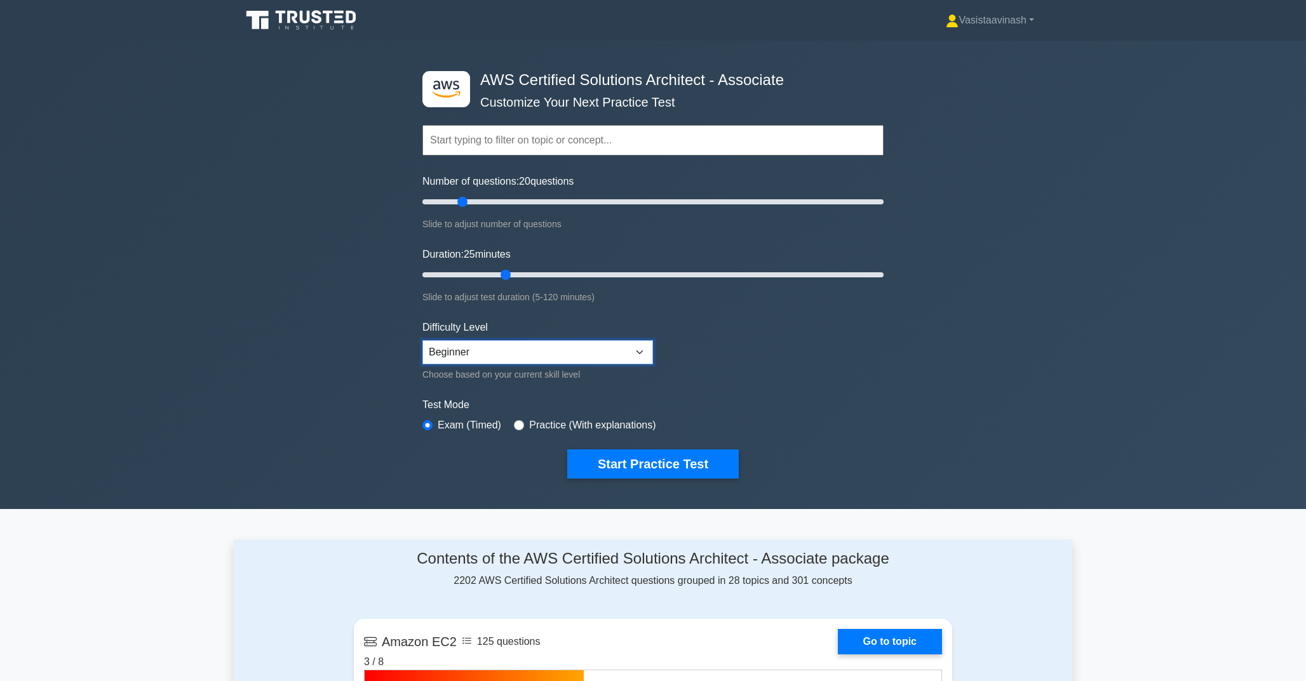
select select "intermediate"
click at [301, 320] on div ".st0{fill:#252F3E;} .st1{fill-rule:evenodd;clip-rule:evenodd;fill:#FF9900;} AWS…" at bounding box center [653, 275] width 1306 height 469
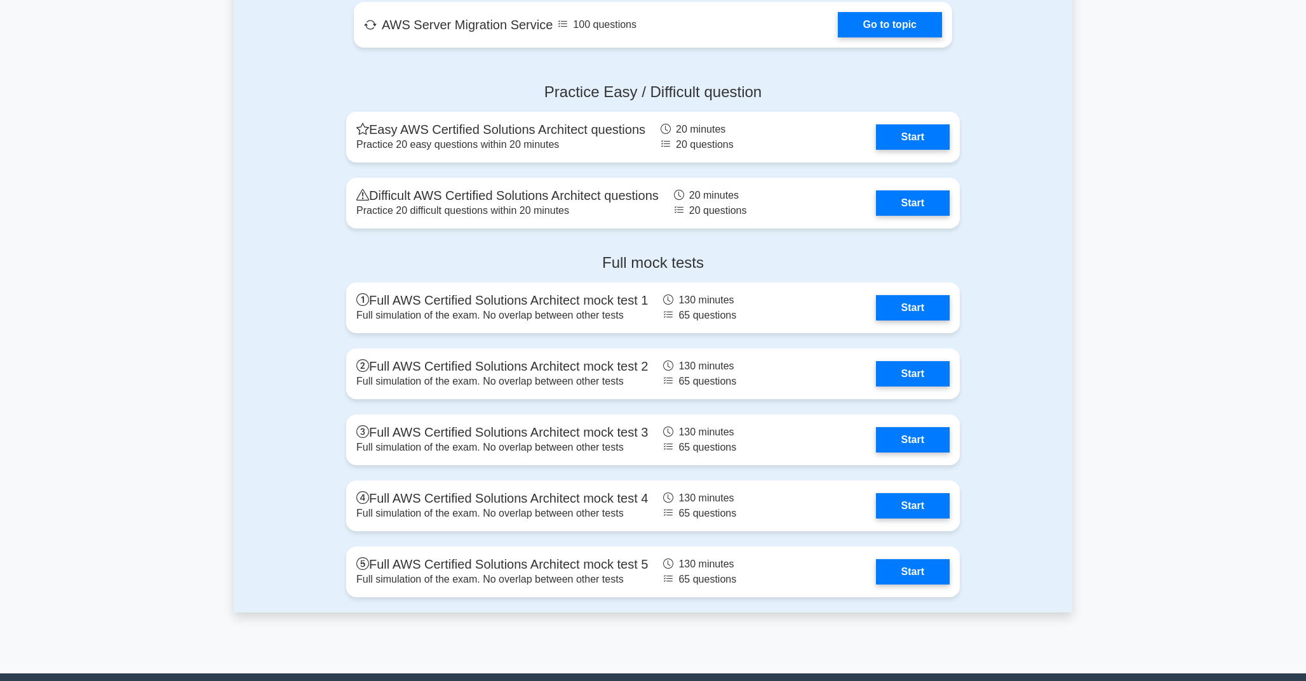
scroll to position [2553, 0]
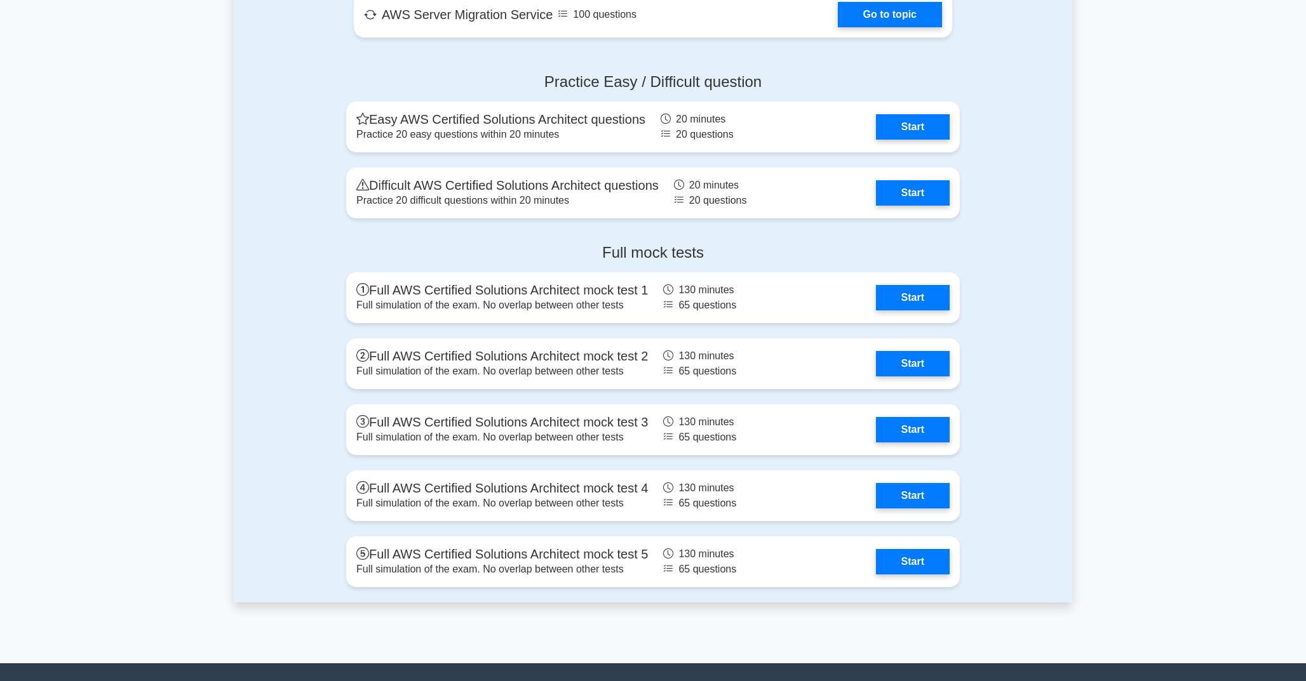
click at [301, 320] on div "Full mock tests Full AWS Certified Solutions Architect mock test 1 Full simulat…" at bounding box center [653, 418] width 838 height 369
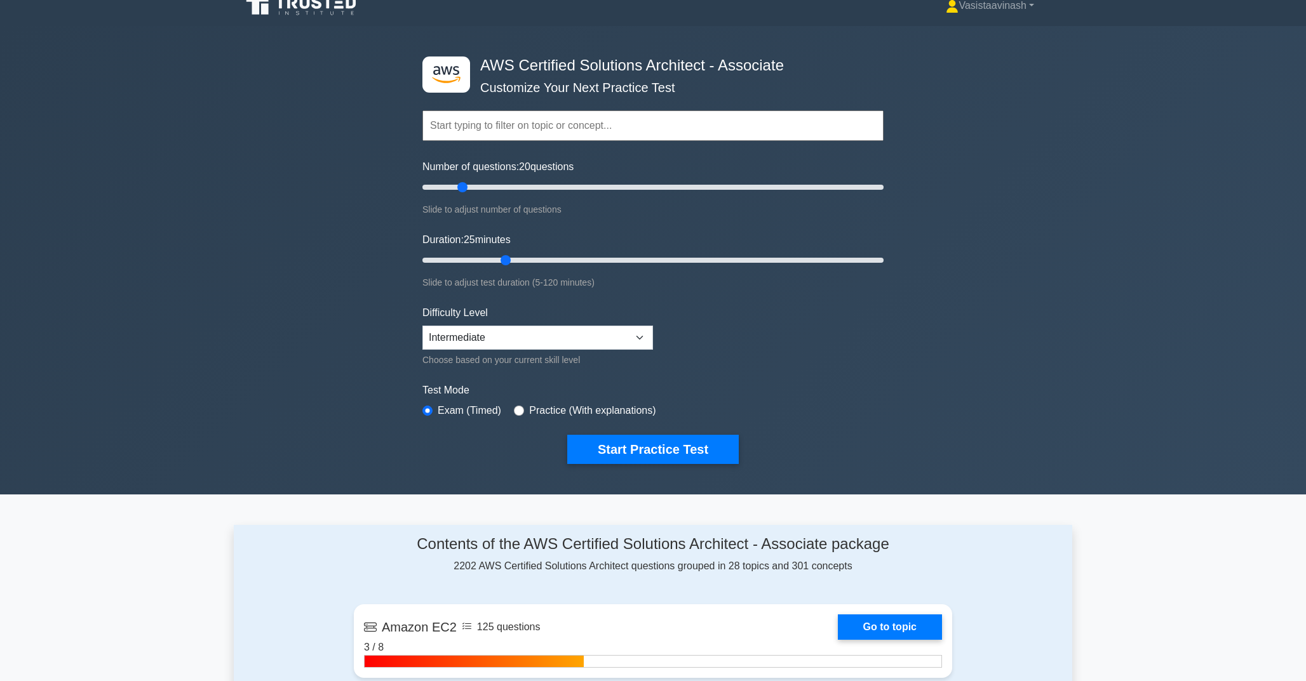
scroll to position [0, 0]
